Goal: Task Accomplishment & Management: Manage account settings

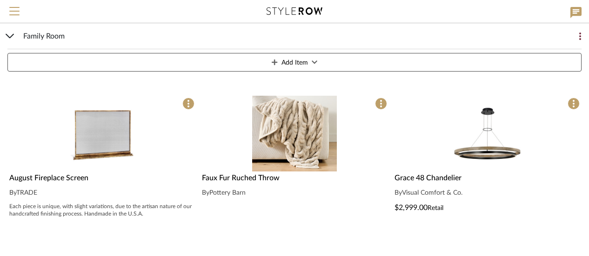
scroll to position [140, 0]
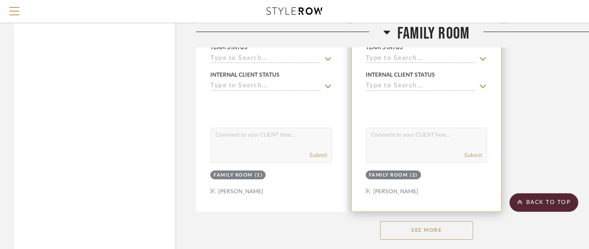
scroll to position [1294, 0]
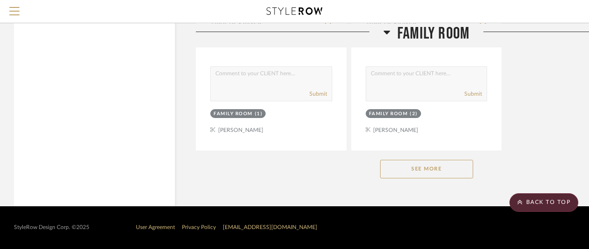
click at [418, 168] on button "See More" at bounding box center [426, 169] width 93 height 19
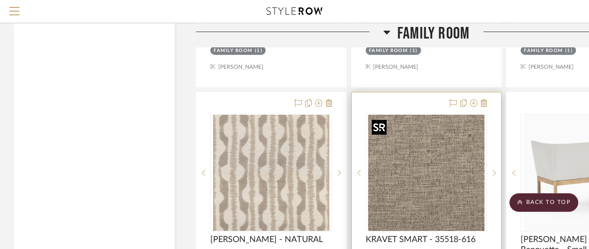
scroll to position [2597, 0]
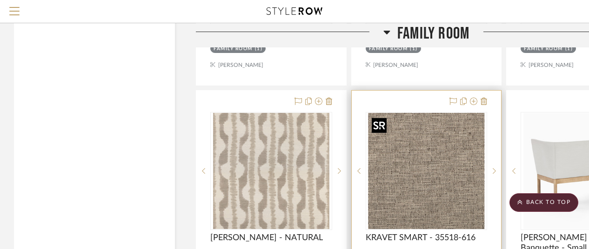
click at [436, 163] on img "0" at bounding box center [426, 171] width 116 height 116
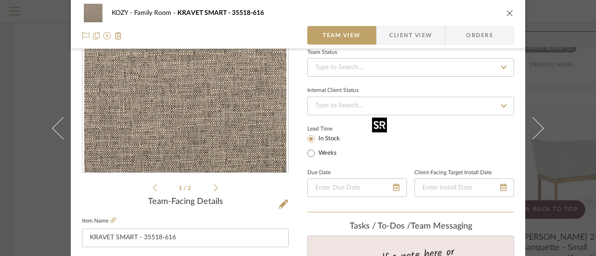
scroll to position [47, 0]
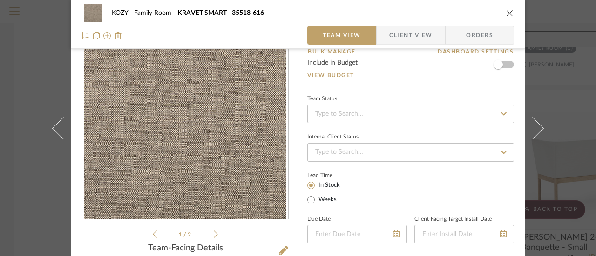
click at [506, 13] on icon "close" at bounding box center [509, 12] width 7 height 7
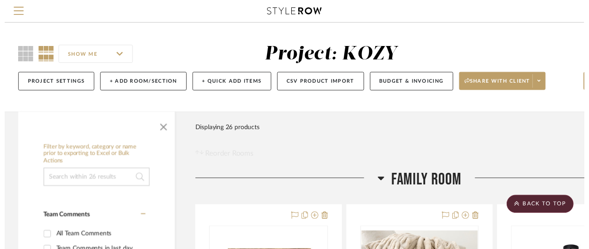
scroll to position [2597, 0]
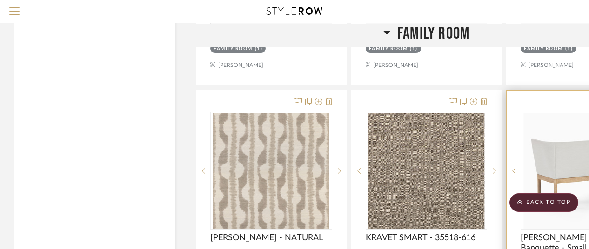
click at [521, 159] on div "0" at bounding box center [581, 171] width 121 height 117
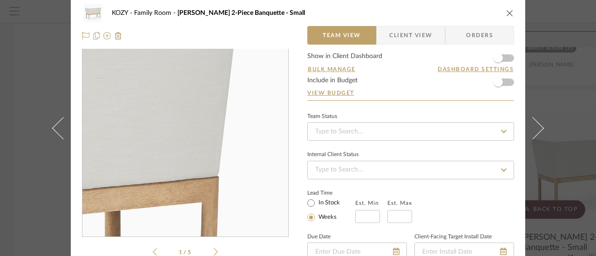
scroll to position [93, 0]
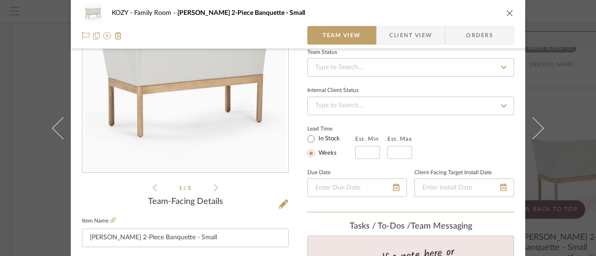
click at [214, 185] on icon at bounding box center [216, 188] width 4 height 8
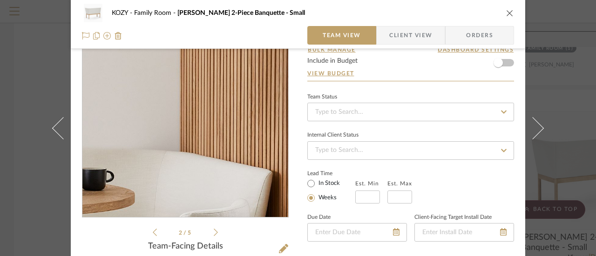
scroll to position [47, 0]
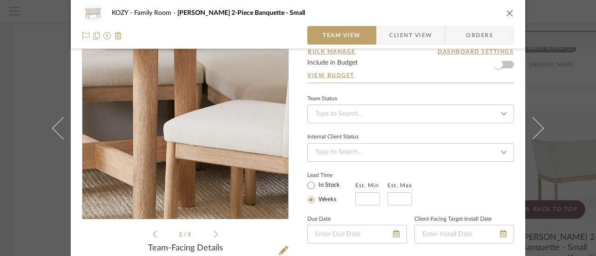
click at [202, 148] on img "1" at bounding box center [185, 119] width 202 height 202
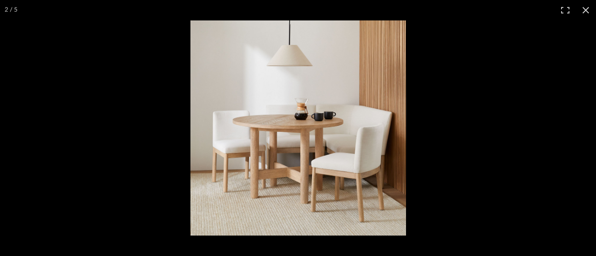
click at [202, 148] on img at bounding box center [298, 128] width 216 height 216
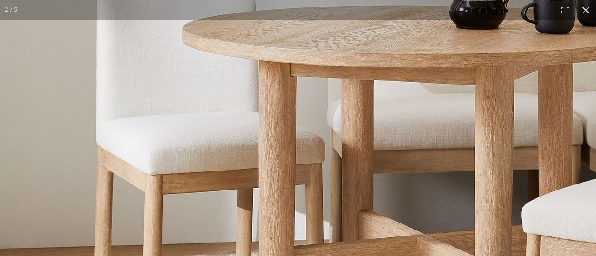
click at [202, 148] on img at bounding box center [465, 64] width 931 height 931
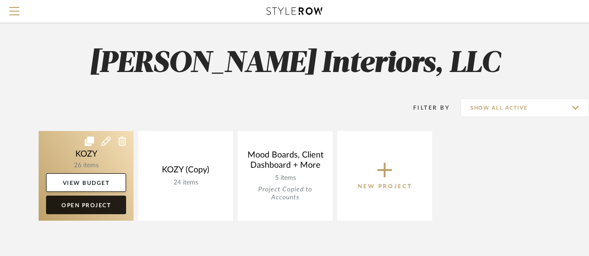
click at [94, 201] on link "Open Project" at bounding box center [86, 205] width 80 height 19
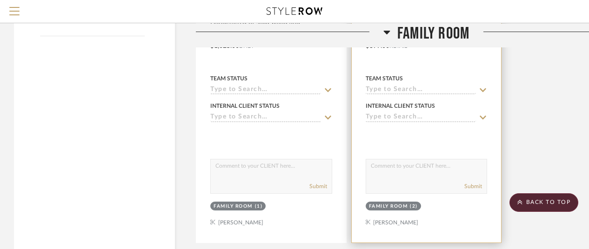
scroll to position [1294, 0]
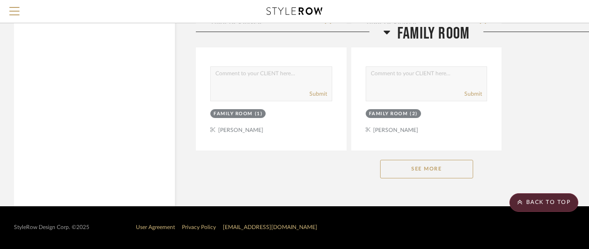
click at [425, 174] on button "See More" at bounding box center [426, 169] width 93 height 19
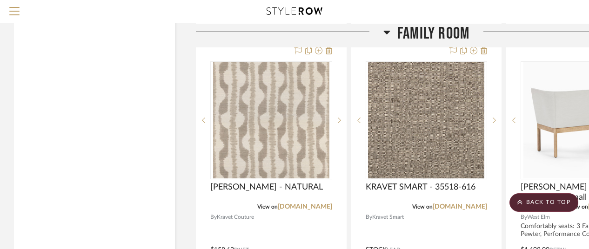
scroll to position [2644, 0]
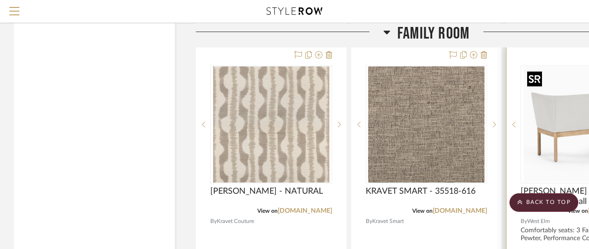
click at [556, 127] on img "0" at bounding box center [582, 125] width 116 height 116
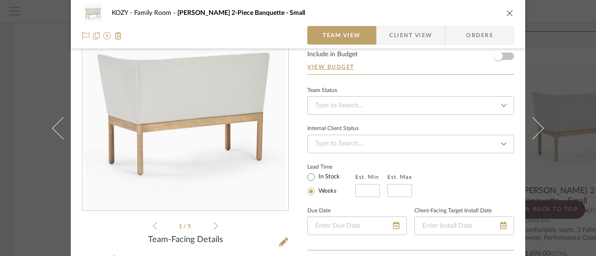
scroll to position [47, 0]
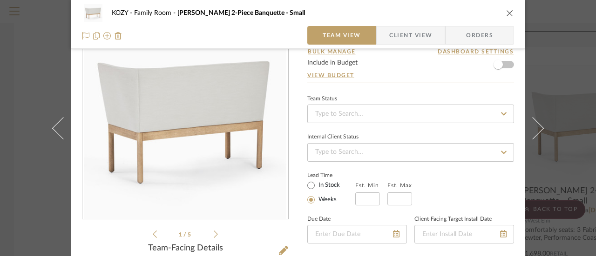
click at [214, 231] on icon at bounding box center [216, 234] width 4 height 8
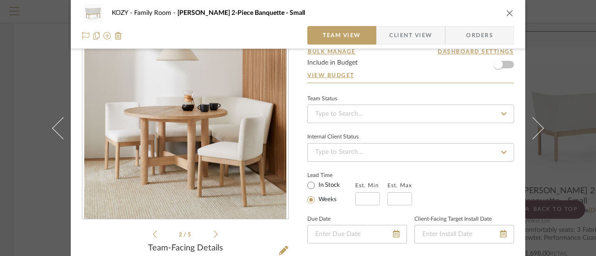
click at [214, 230] on icon at bounding box center [216, 234] width 4 height 8
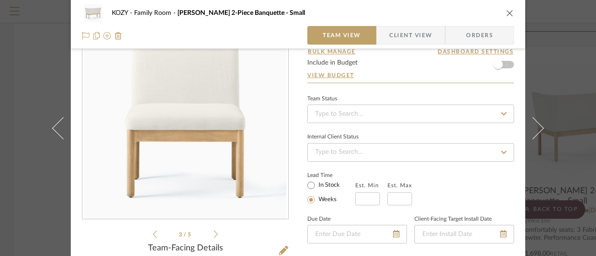
click at [214, 230] on icon at bounding box center [216, 234] width 4 height 8
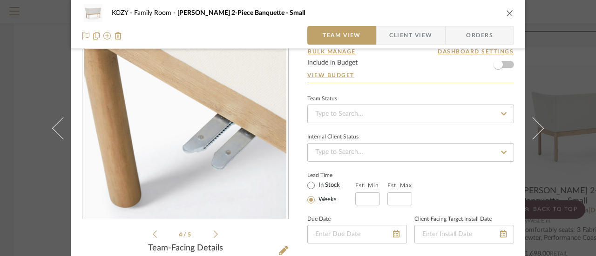
click at [214, 230] on icon at bounding box center [216, 234] width 4 height 8
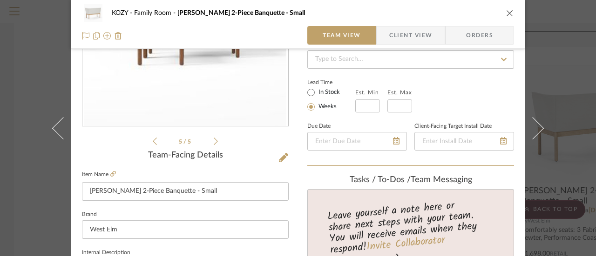
scroll to position [0, 0]
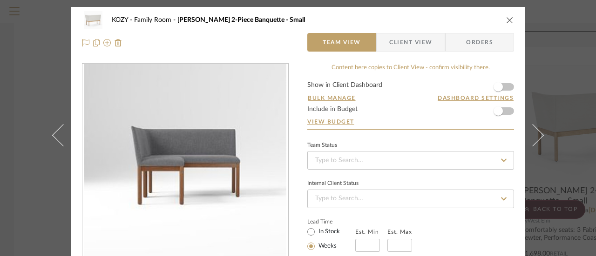
click at [405, 41] on span "Client View" at bounding box center [410, 42] width 43 height 19
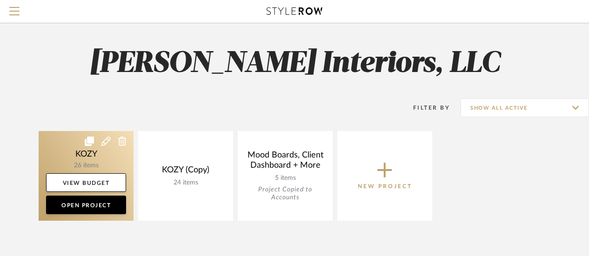
click at [94, 156] on link at bounding box center [86, 176] width 95 height 90
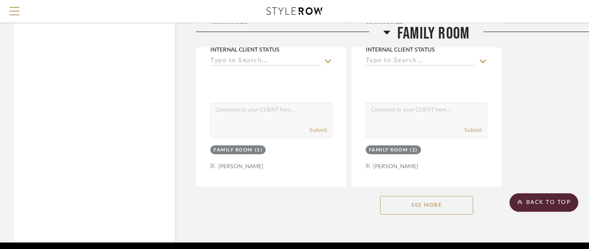
scroll to position [1294, 0]
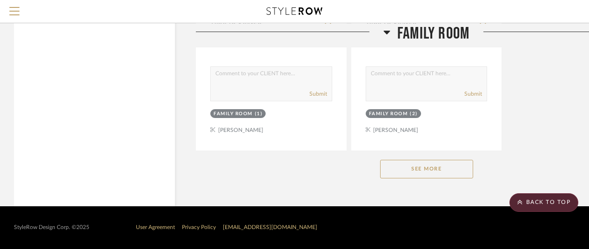
click at [417, 172] on button "See More" at bounding box center [426, 169] width 93 height 19
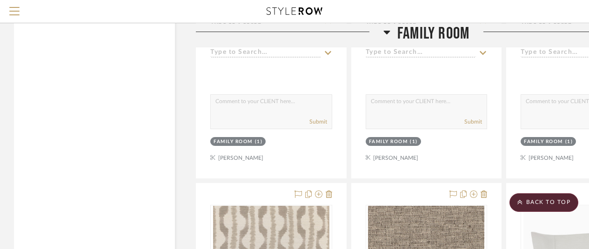
scroll to position [2644, 0]
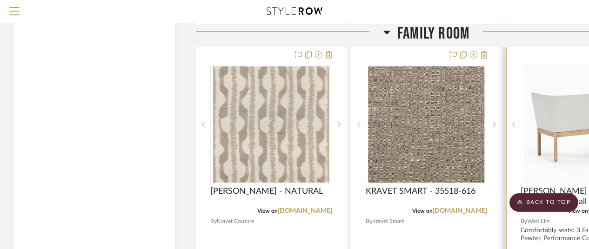
click at [542, 218] on div at bounding box center [582, 247] width 150 height 407
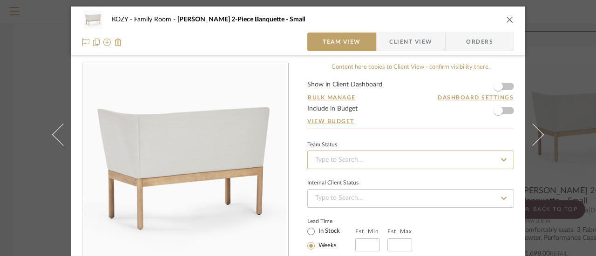
scroll to position [0, 0]
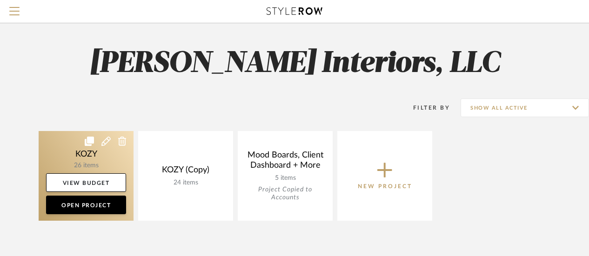
click at [88, 152] on link at bounding box center [86, 176] width 95 height 90
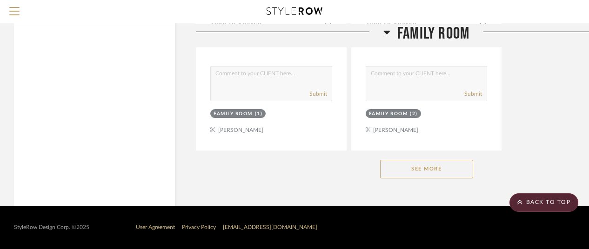
scroll to position [1294, 0]
click at [445, 168] on button "See More" at bounding box center [426, 169] width 93 height 19
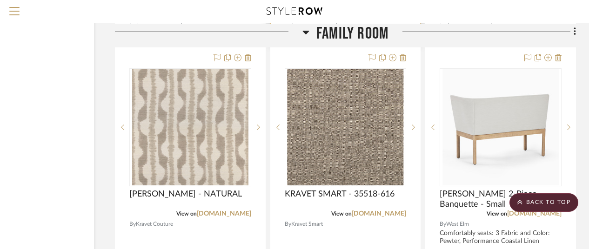
scroll to position [2644, 81]
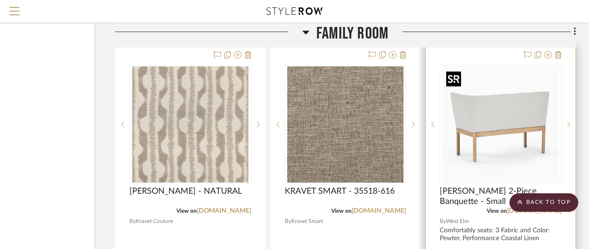
click at [485, 112] on img "0" at bounding box center [501, 125] width 116 height 116
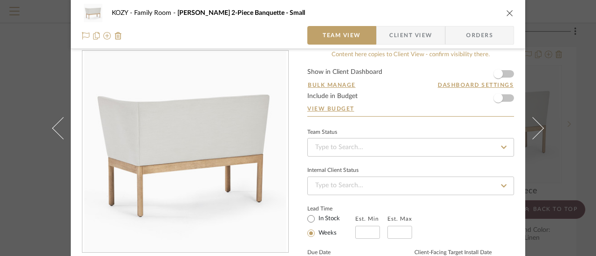
scroll to position [0, 0]
